Goal: Task Accomplishment & Management: Use online tool/utility

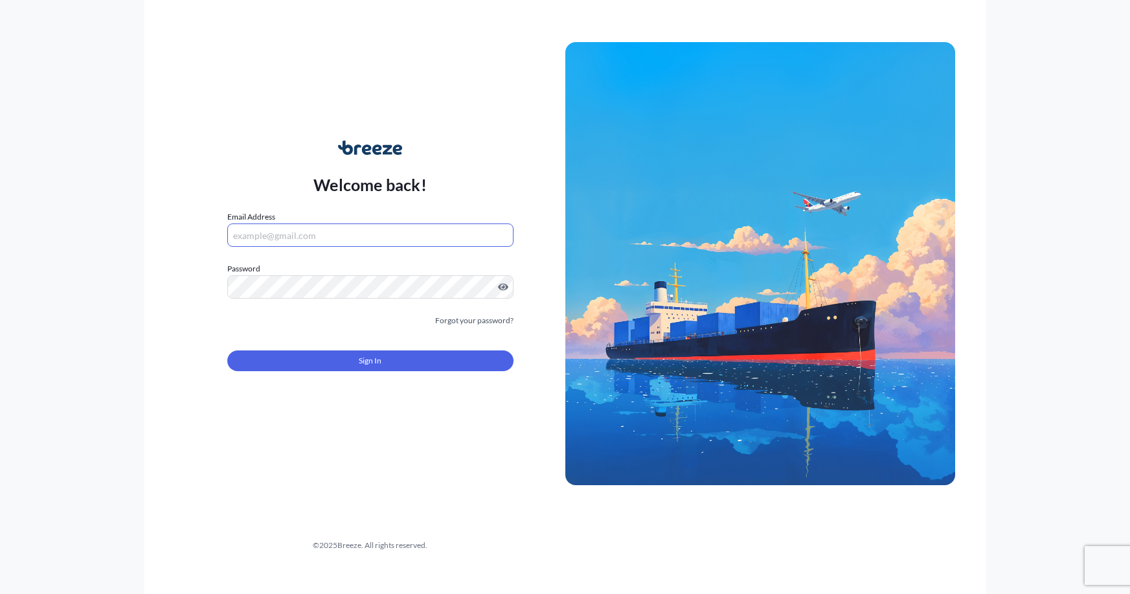
click at [267, 242] on input "Email Address" at bounding box center [370, 234] width 286 height 23
type input "[EMAIL_ADDRESS][DOMAIN_NAME]"
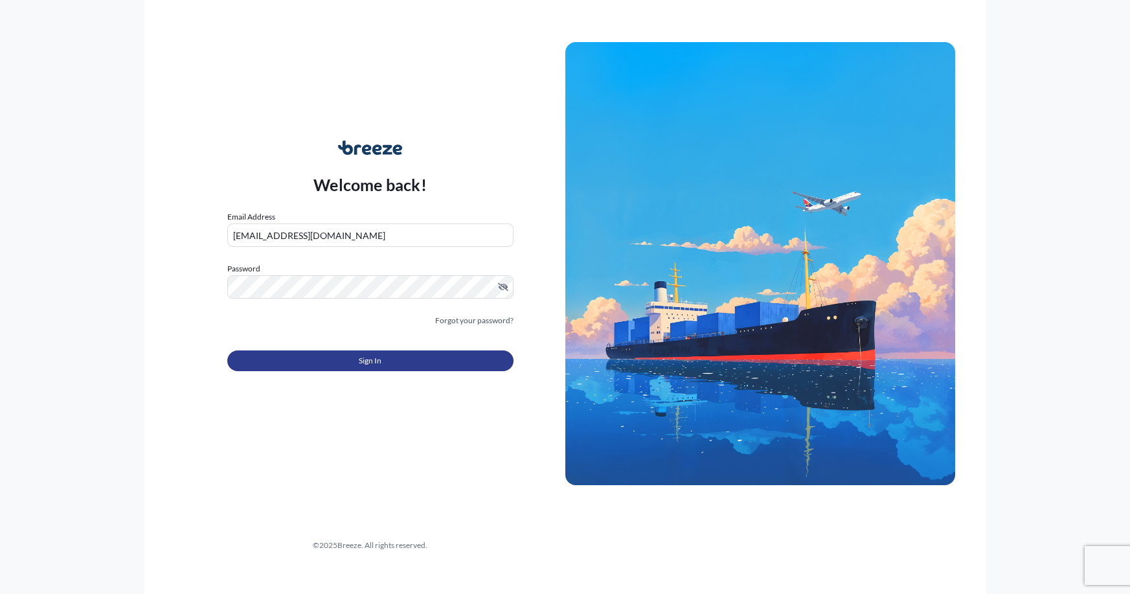
click at [381, 355] on span "Sign In" at bounding box center [370, 360] width 23 height 13
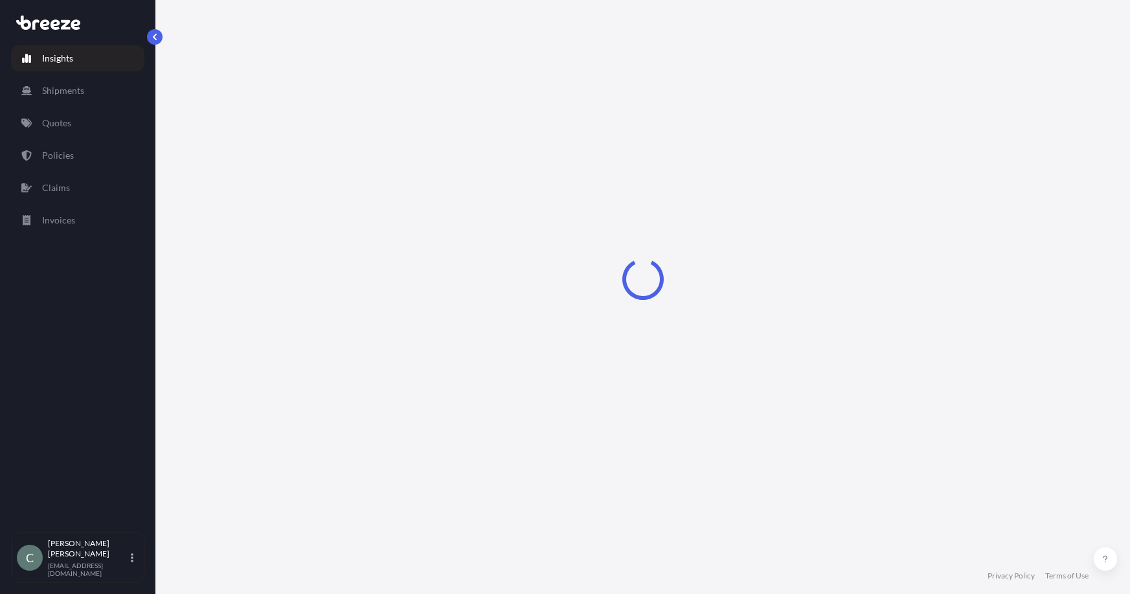
select select "2025"
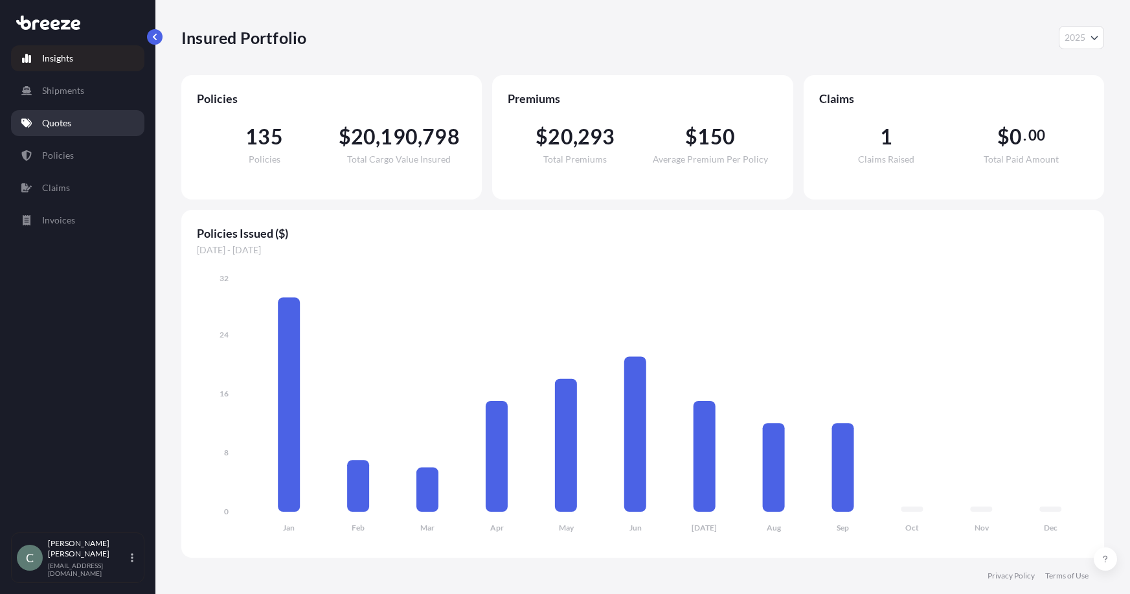
click at [60, 127] on p "Quotes" at bounding box center [56, 123] width 29 height 13
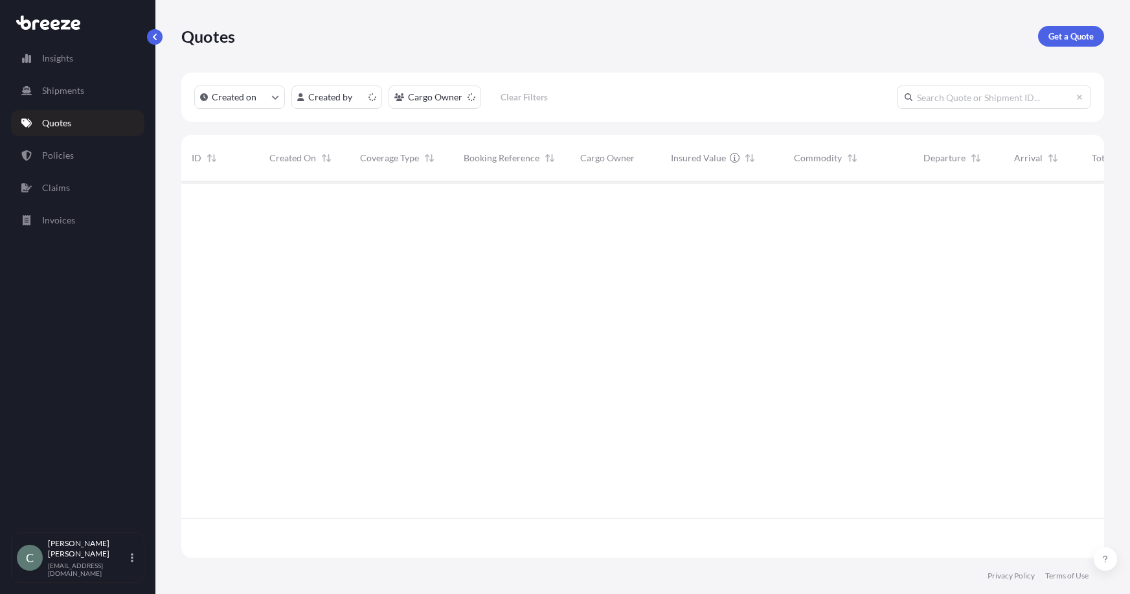
scroll to position [374, 913]
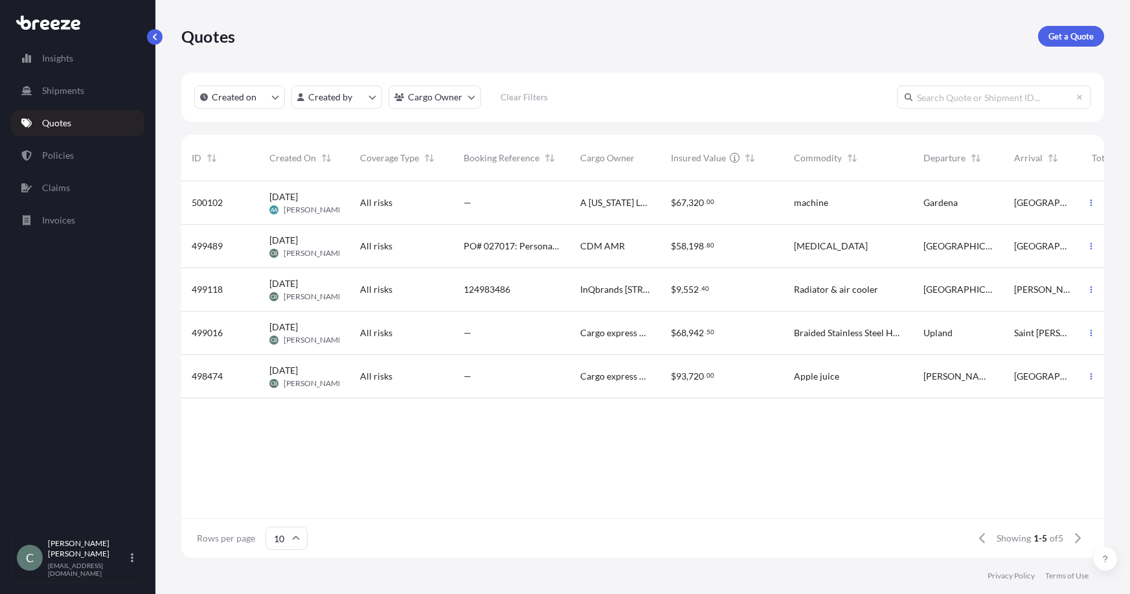
click at [418, 331] on div "All risks" at bounding box center [401, 332] width 83 height 13
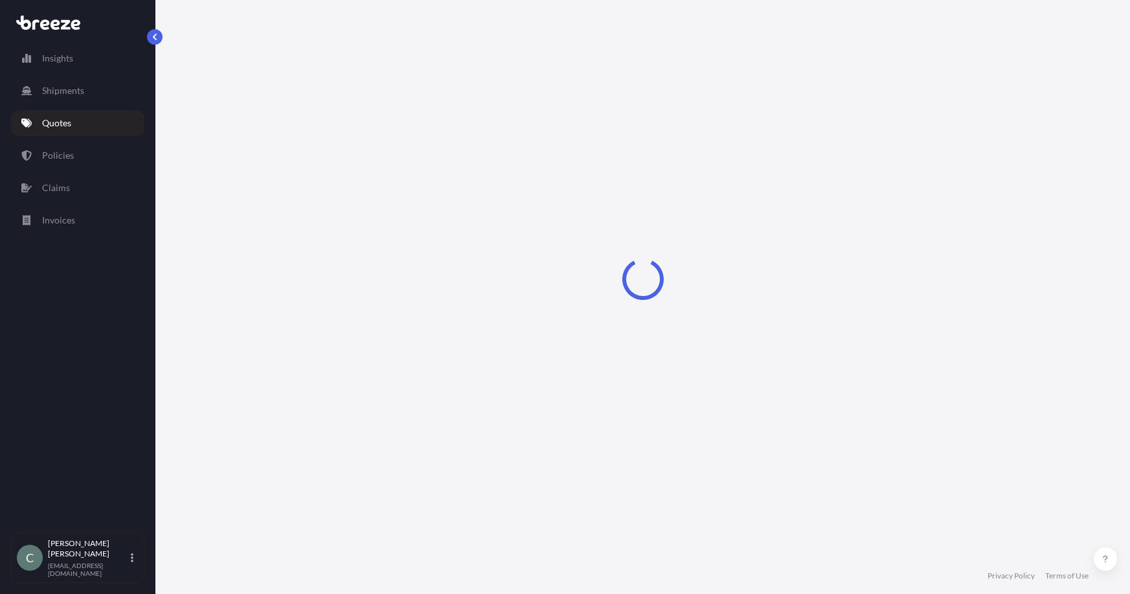
select select "Road"
select select "1"
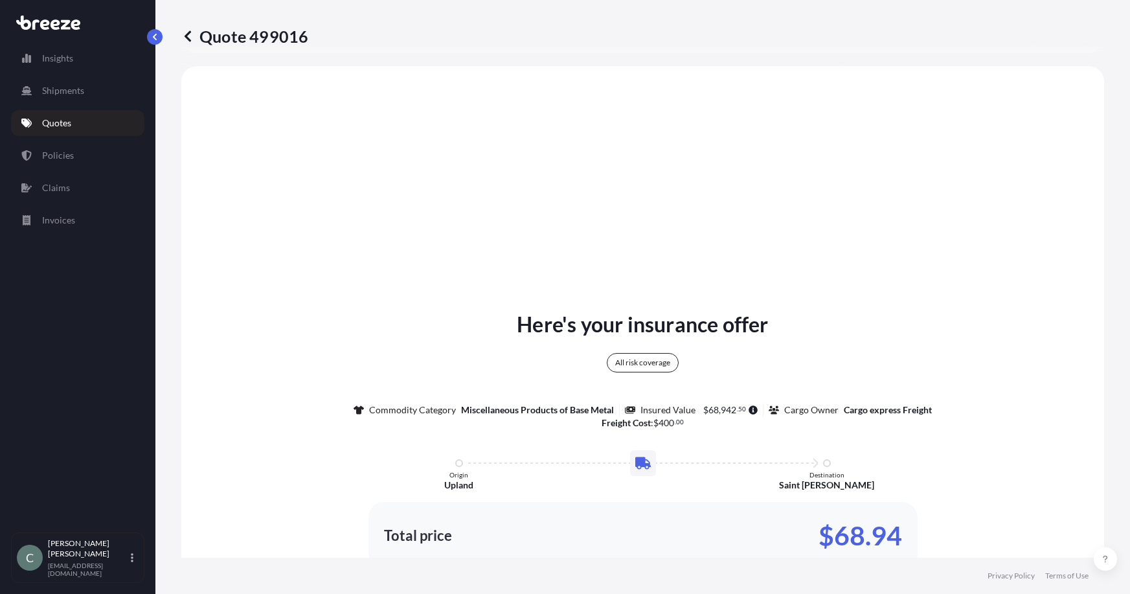
scroll to position [470, 0]
